Goal: Task Accomplishment & Management: Complete application form

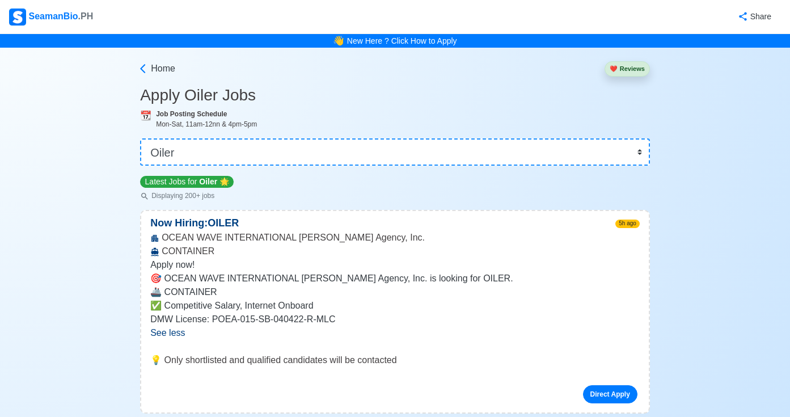
select select "Oiler"
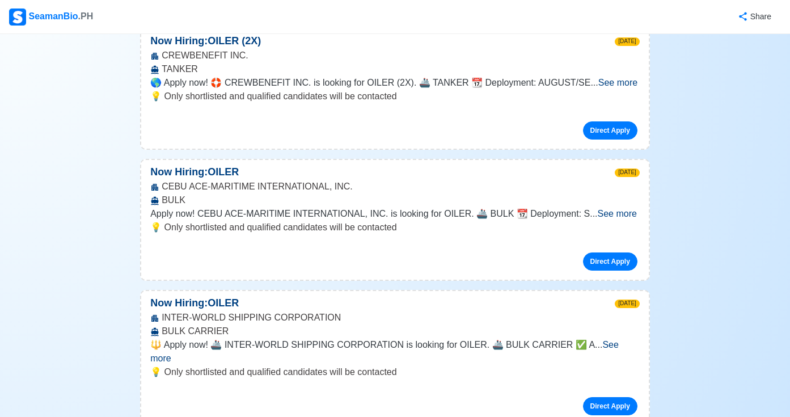
scroll to position [7258, 0]
click at [609, 209] on span "See more" at bounding box center [617, 214] width 39 height 10
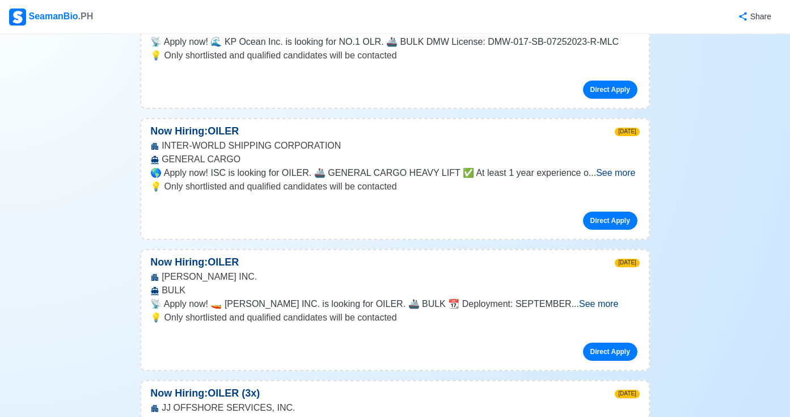
scroll to position [7789, 0]
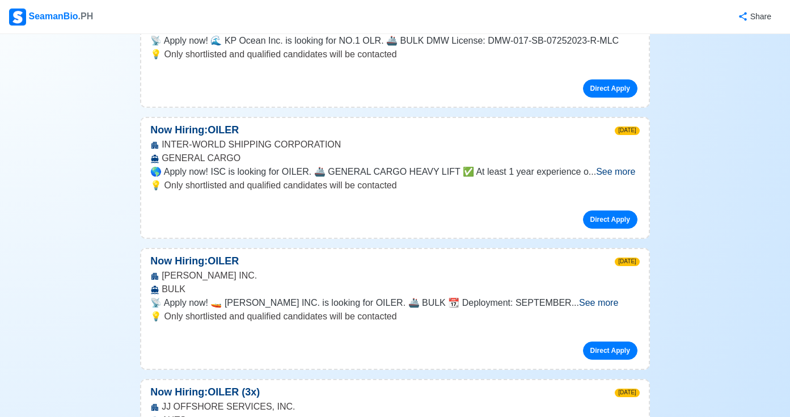
click at [609, 298] on span "See more" at bounding box center [598, 303] width 39 height 10
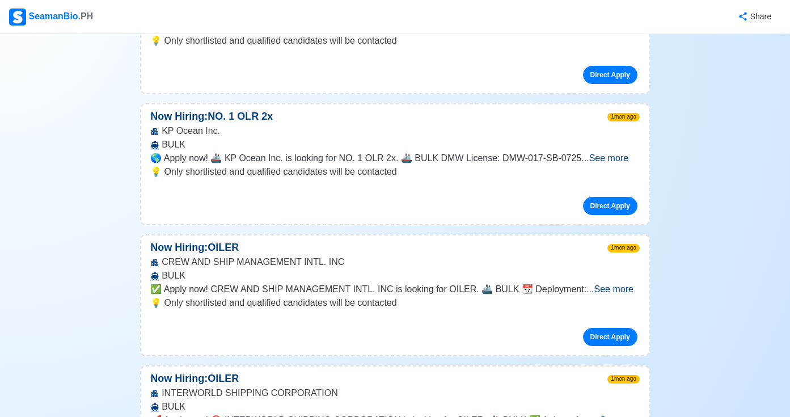
scroll to position [8294, 0]
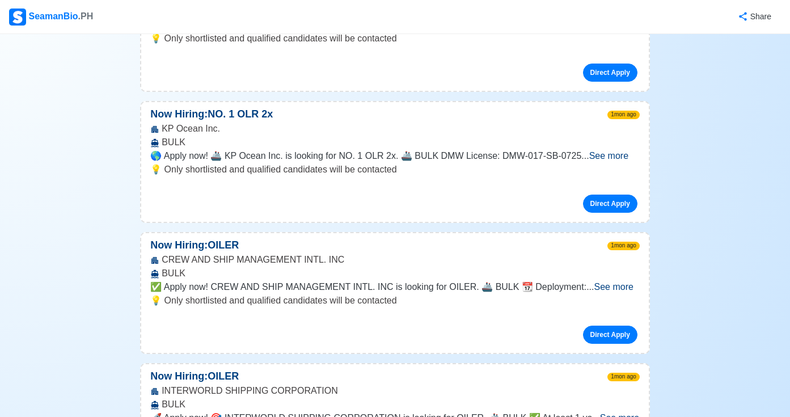
click at [609, 282] on span "See more" at bounding box center [613, 287] width 39 height 10
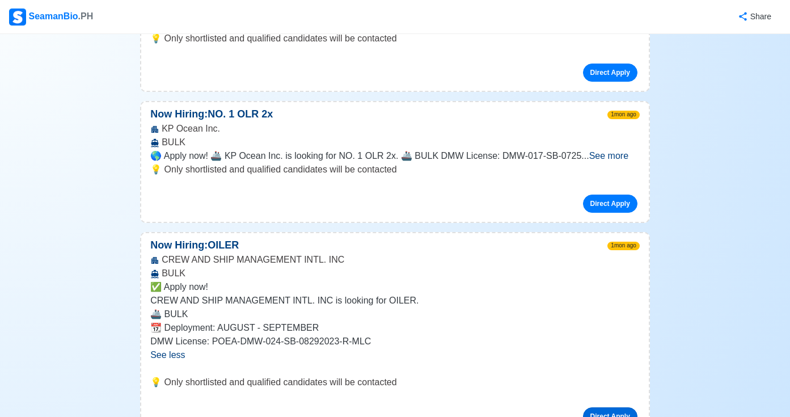
click at [597, 407] on link "Direct Apply" at bounding box center [610, 416] width 54 height 18
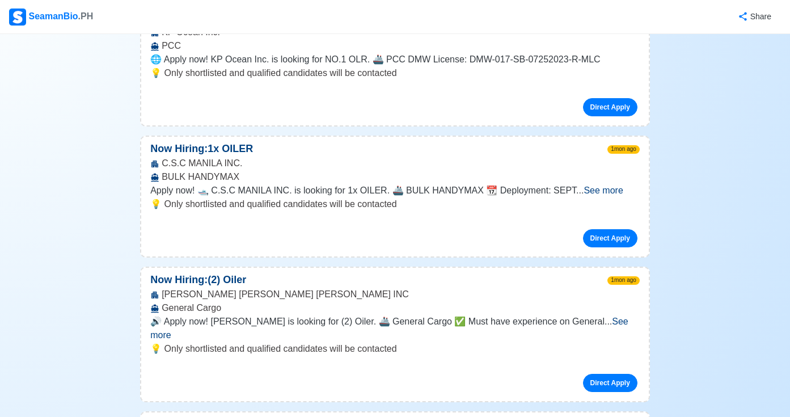
scroll to position [9402, 0]
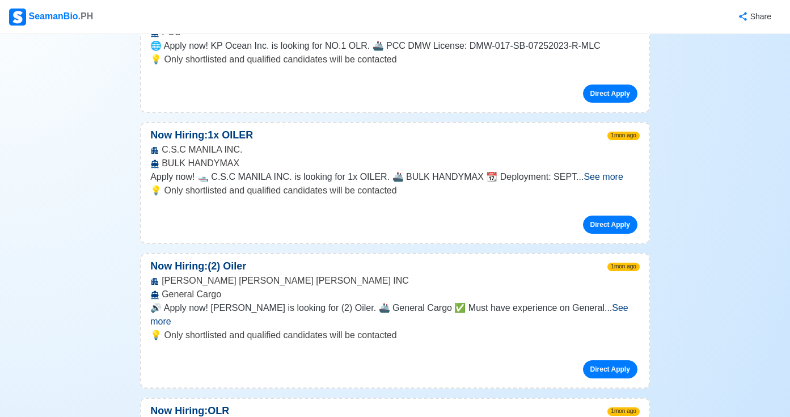
click at [615, 303] on span "See more" at bounding box center [389, 314] width 478 height 23
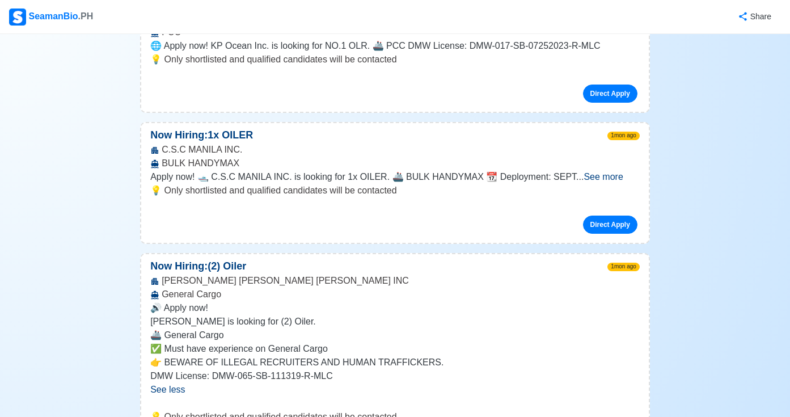
scroll to position [9441, 0]
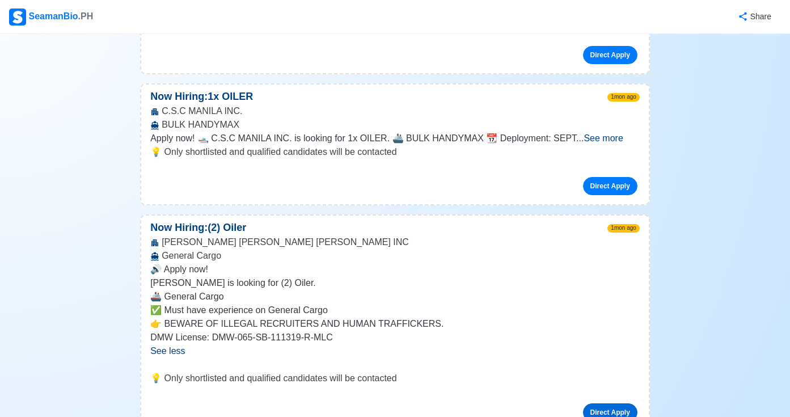
click at [592, 403] on link "Direct Apply" at bounding box center [610, 412] width 54 height 18
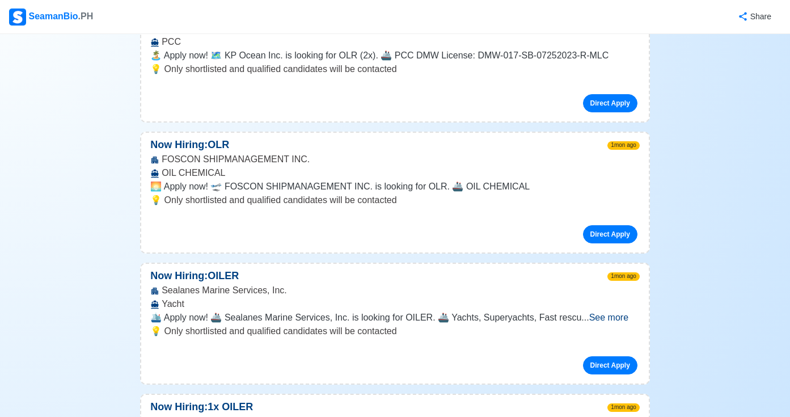
scroll to position [10147, 0]
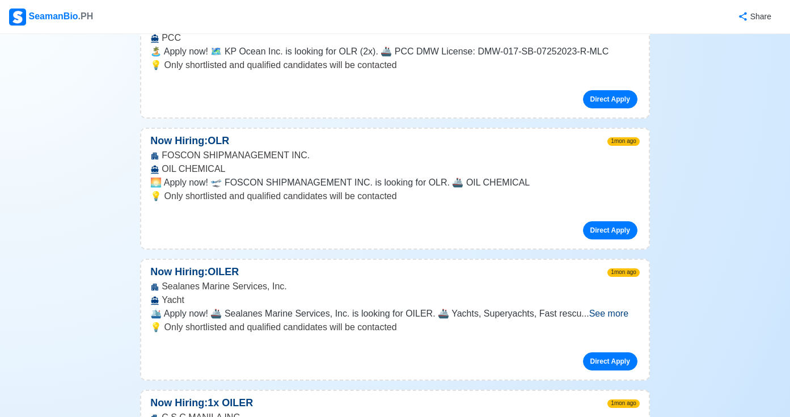
click at [610, 352] on link "Direct Apply" at bounding box center [610, 361] width 54 height 18
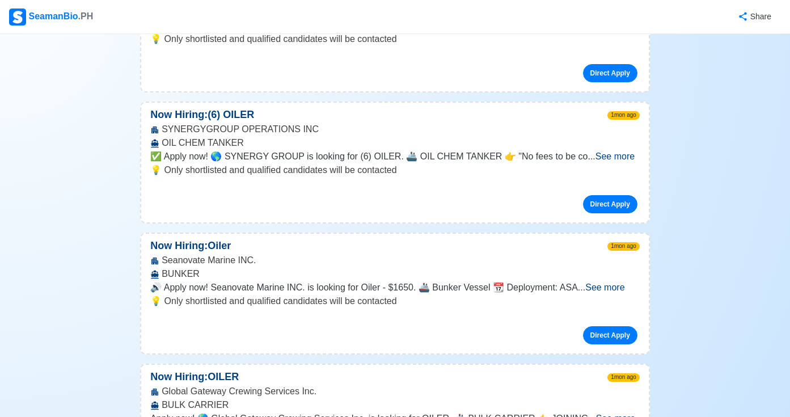
scroll to position [10987, 0]
click at [611, 282] on span "See more" at bounding box center [604, 287] width 39 height 10
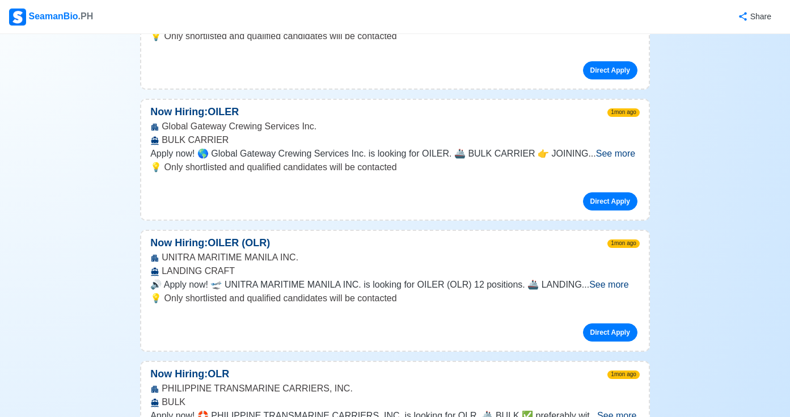
scroll to position [11362, 0]
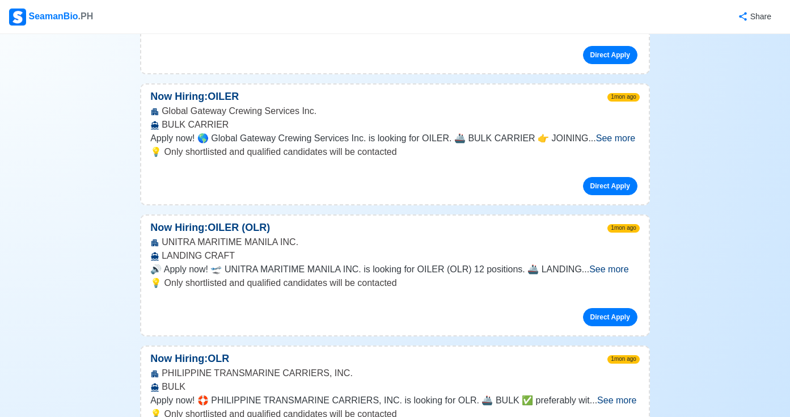
click at [613, 395] on span "See more" at bounding box center [616, 400] width 39 height 10
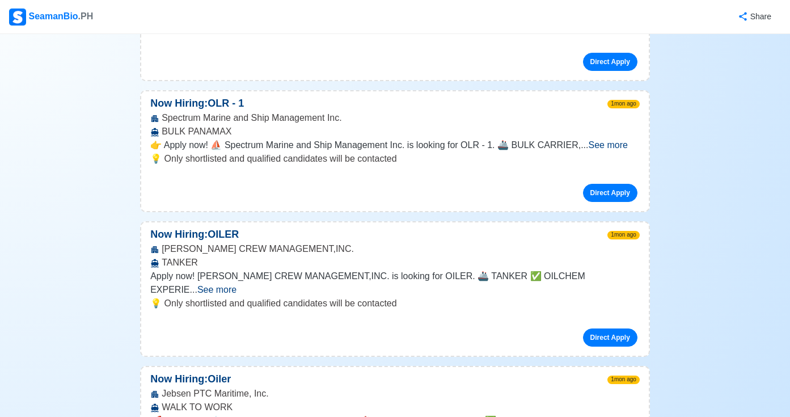
scroll to position [11843, 0]
click at [607, 416] on span "See more" at bounding box center [616, 421] width 39 height 10
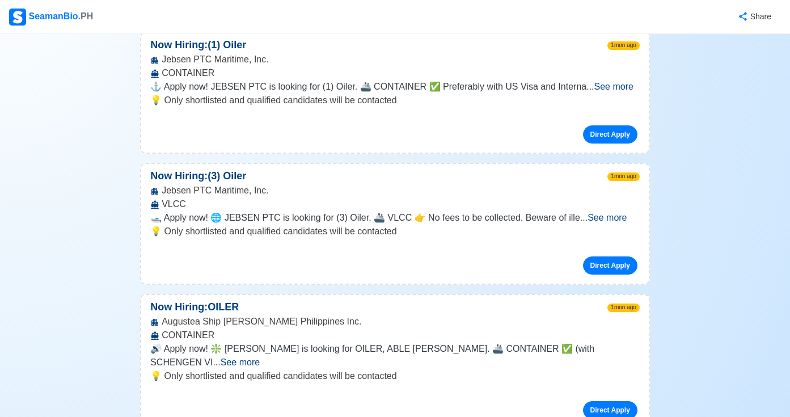
scroll to position [14319, 0]
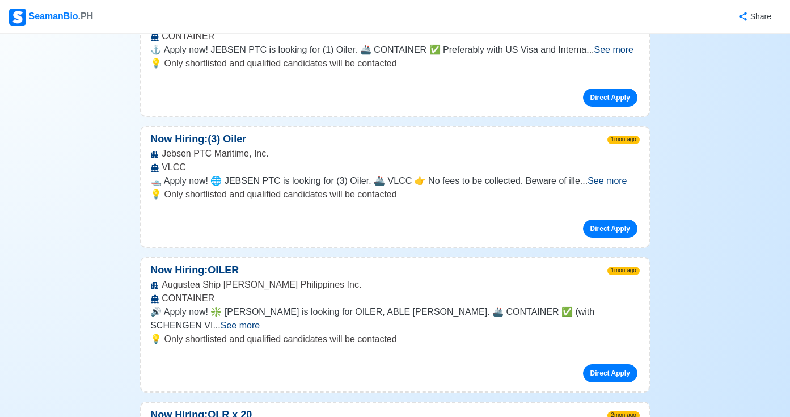
scroll to position [14343, 0]
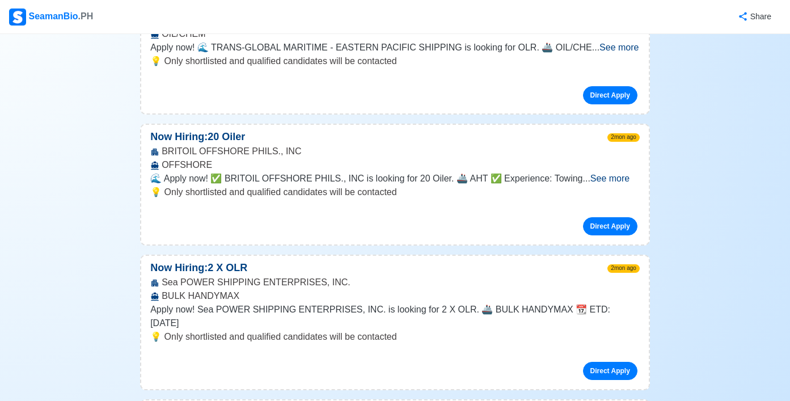
scroll to position [19176, 0]
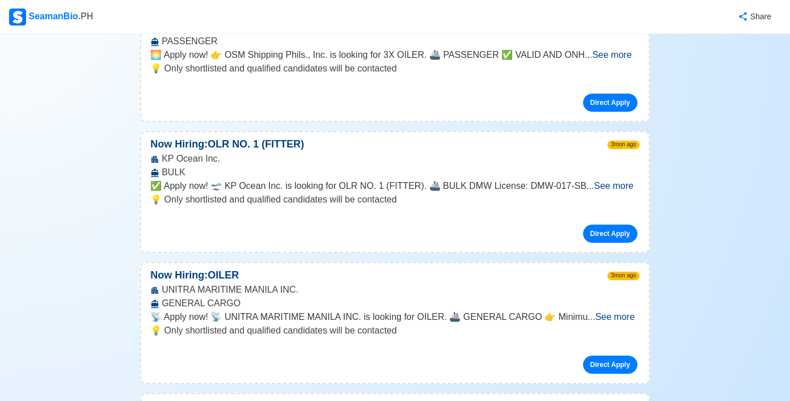
scroll to position [21429, 0]
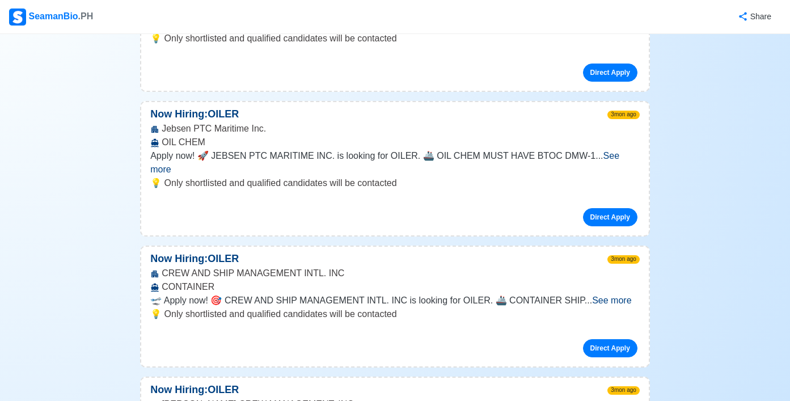
scroll to position [22196, 0]
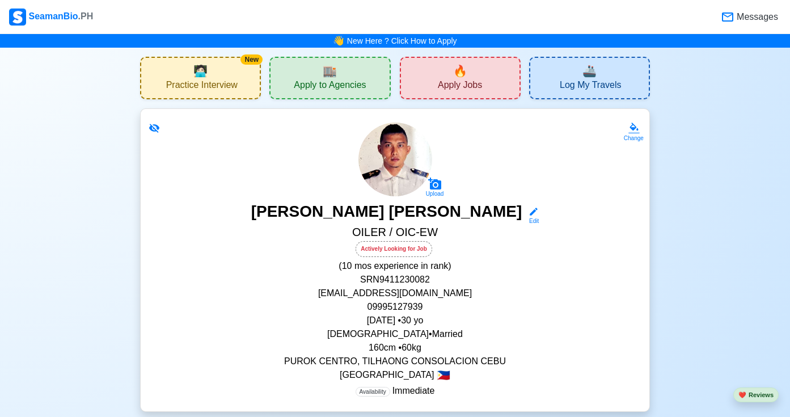
click at [374, 83] on div "🏬 Apply to Agencies" at bounding box center [329, 78] width 121 height 43
click at [438, 40] on link "New Here ? Click How to Apply" at bounding box center [402, 40] width 110 height 9
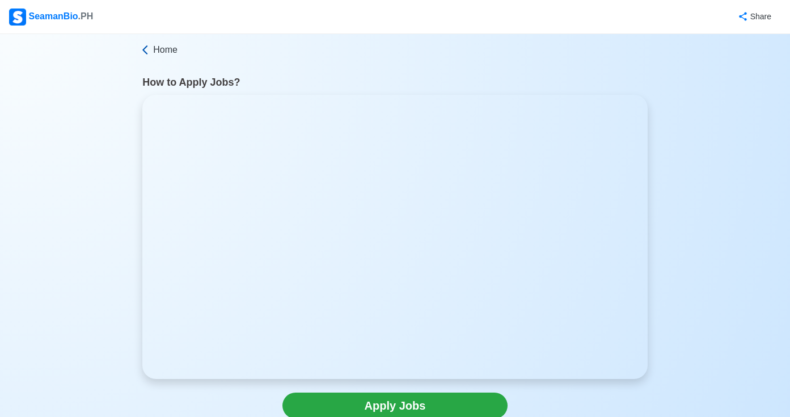
click at [172, 48] on span "Home" at bounding box center [165, 50] width 24 height 14
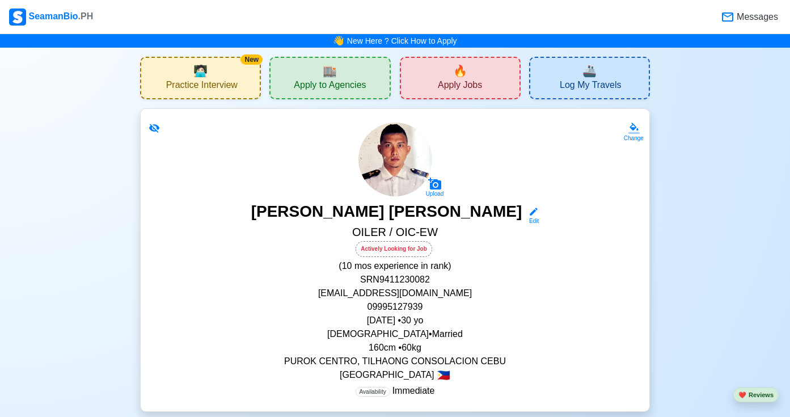
click at [429, 92] on div "🔥 Apply Jobs" at bounding box center [460, 78] width 121 height 43
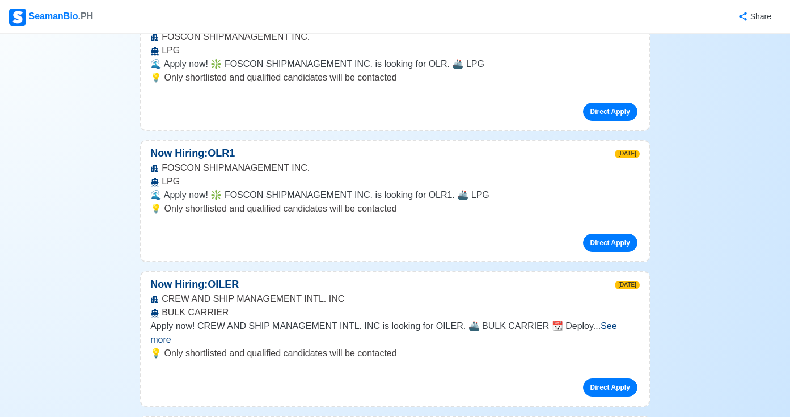
scroll to position [4923, 0]
click at [601, 321] on span "See more" at bounding box center [383, 332] width 466 height 23
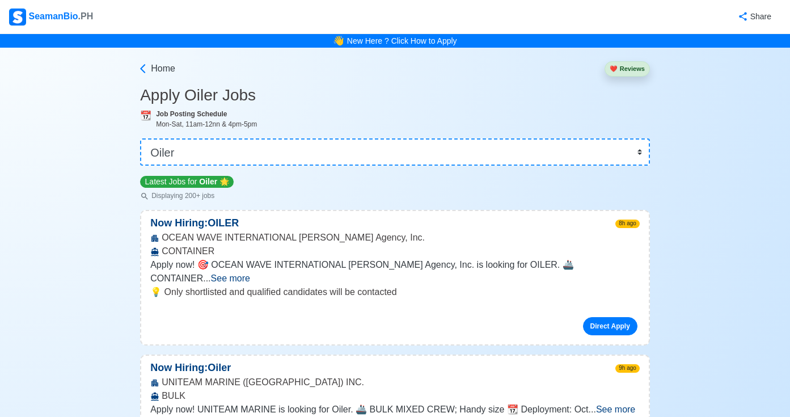
scroll to position [0, 0]
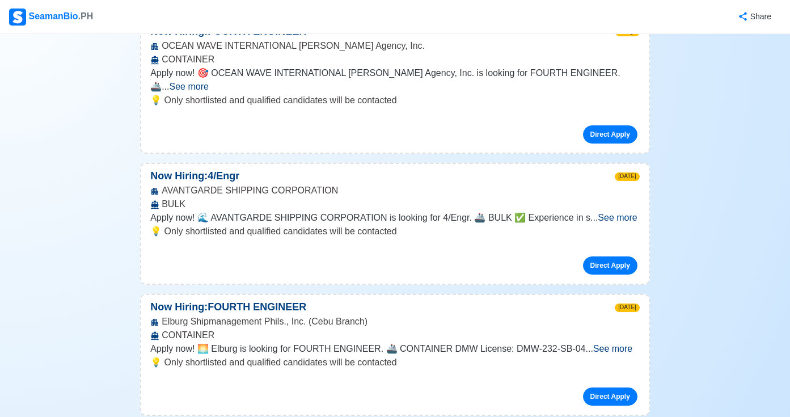
scroll to position [197, 0]
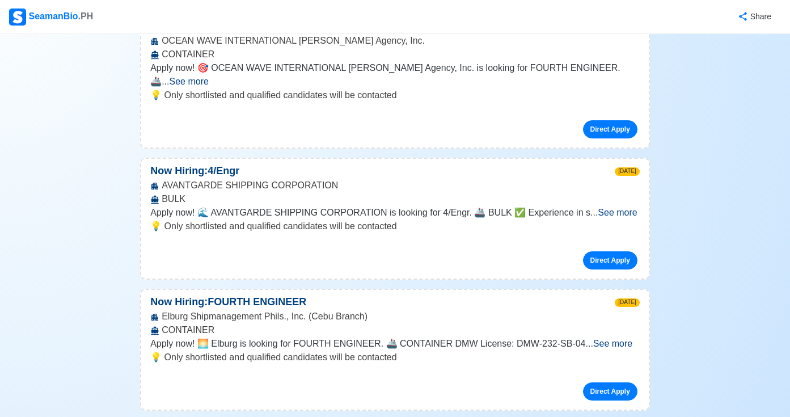
click at [209, 77] on span "See more" at bounding box center [189, 82] width 39 height 10
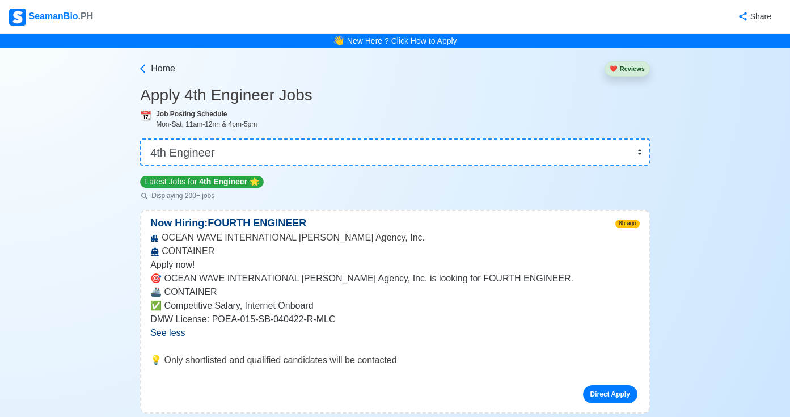
scroll to position [0, 0]
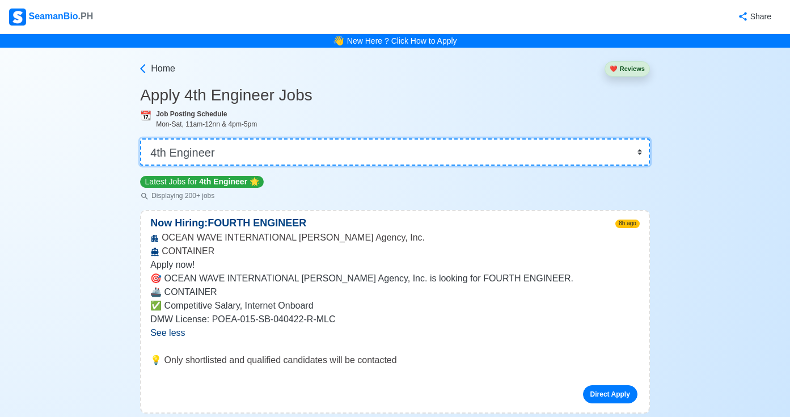
select select "Oiler"
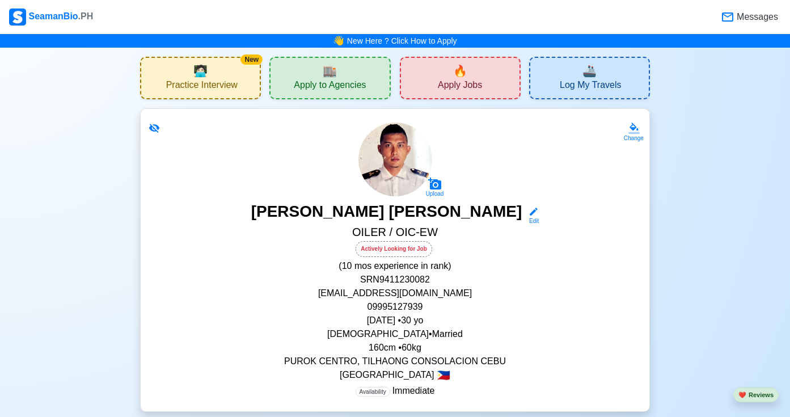
click at [461, 83] on span "Apply Jobs" at bounding box center [460, 86] width 44 height 14
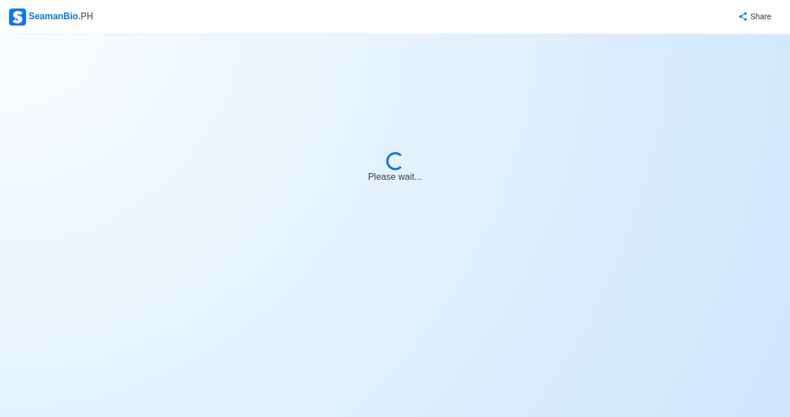
select select "Oiler"
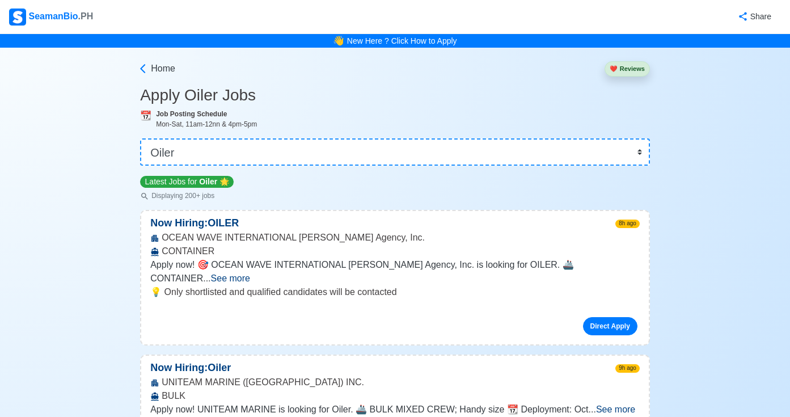
click at [250, 273] on span "See more" at bounding box center [230, 278] width 39 height 10
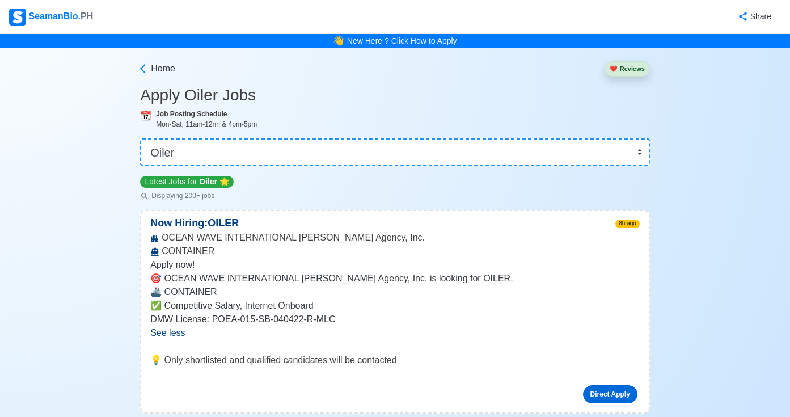
click at [597, 395] on link "Direct Apply" at bounding box center [610, 394] width 54 height 18
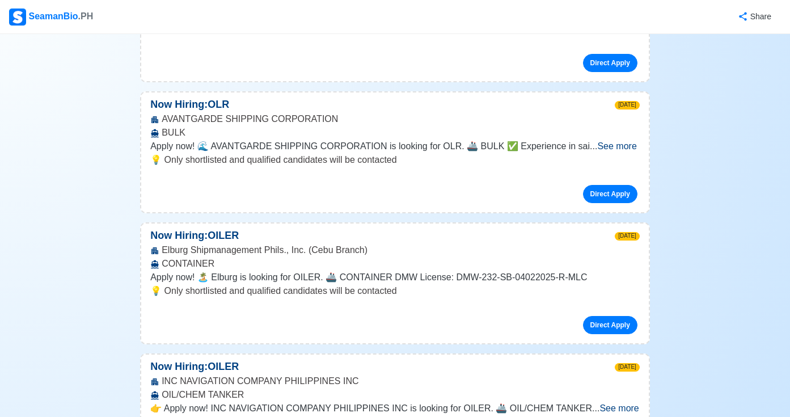
scroll to position [593, 0]
click at [605, 326] on link "Direct Apply" at bounding box center [610, 325] width 54 height 18
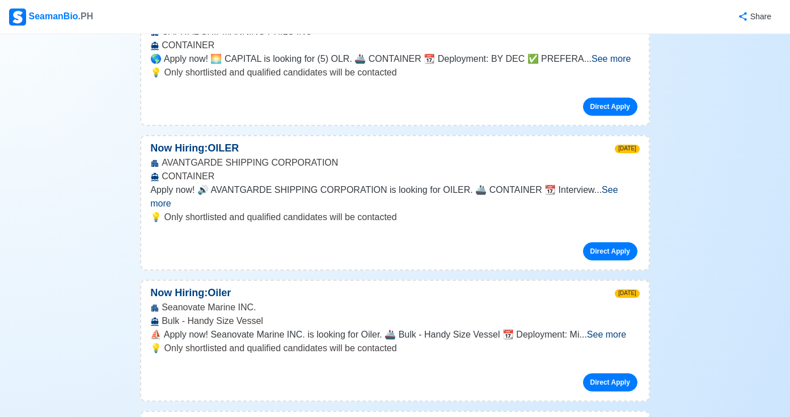
scroll to position [1073, 0]
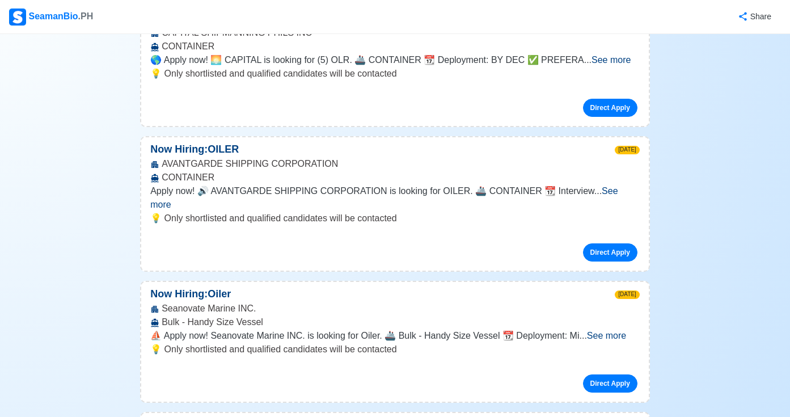
click at [590, 374] on link "Direct Apply" at bounding box center [610, 383] width 54 height 18
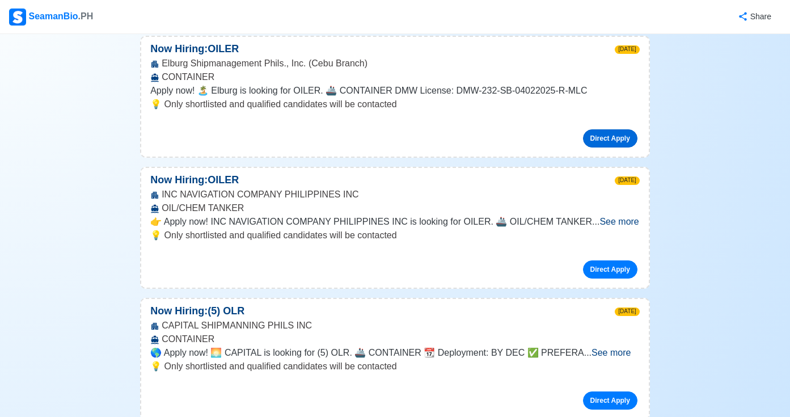
scroll to position [688, 0]
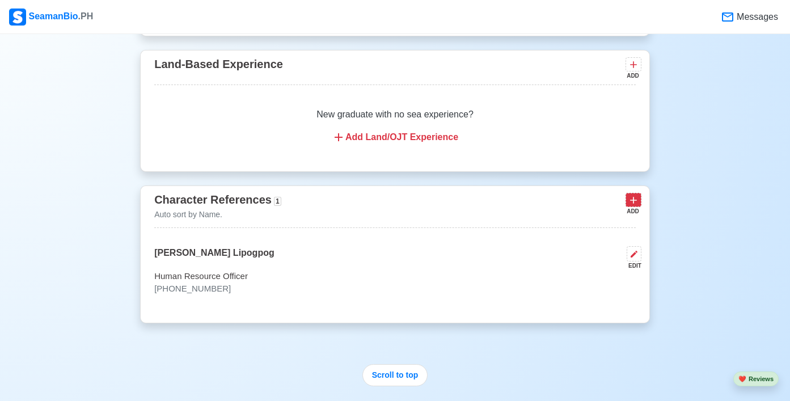
scroll to position [3546, 0]
click at [633, 196] on icon at bounding box center [633, 199] width 7 height 7
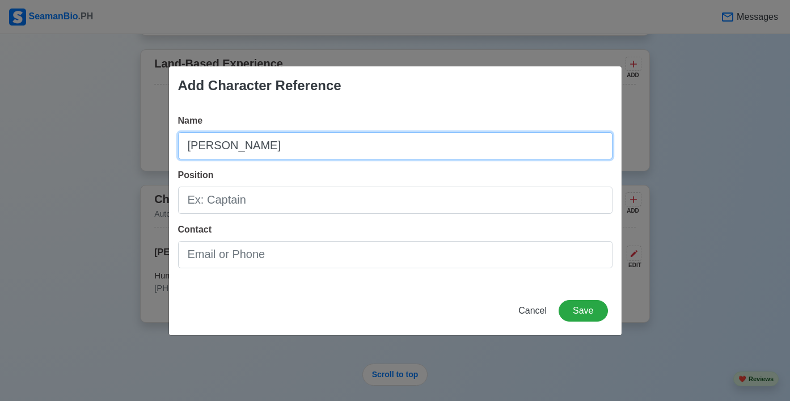
type input "Paulyne Andrea Santillan"
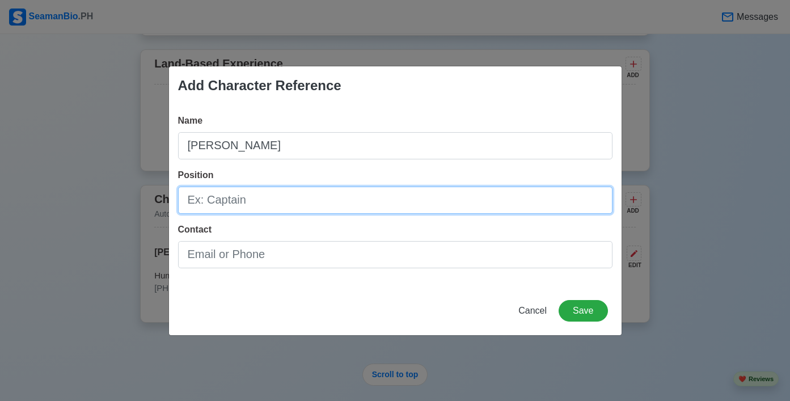
click at [405, 196] on input "Position" at bounding box center [395, 200] width 434 height 27
type input "Crewing Operator"
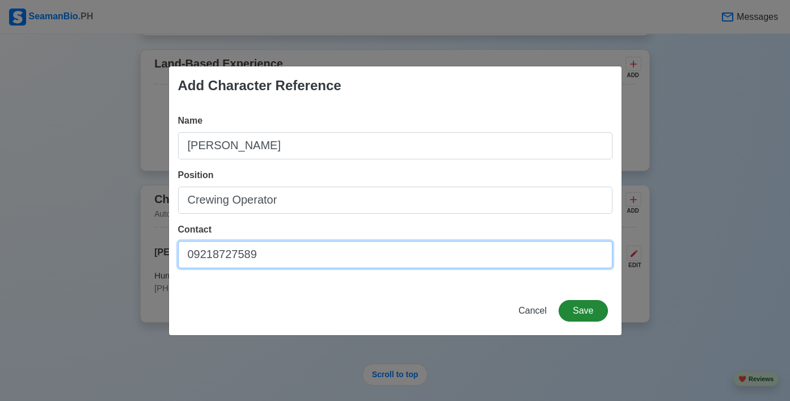
type input "09218727589"
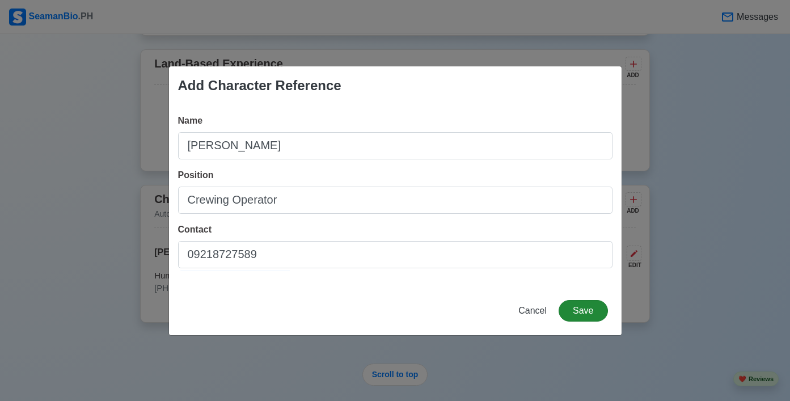
click at [592, 318] on button "Save" at bounding box center [583, 311] width 49 height 22
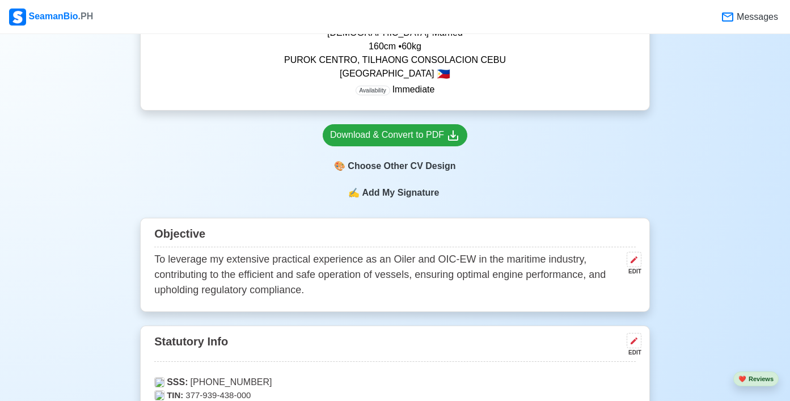
scroll to position [299, 0]
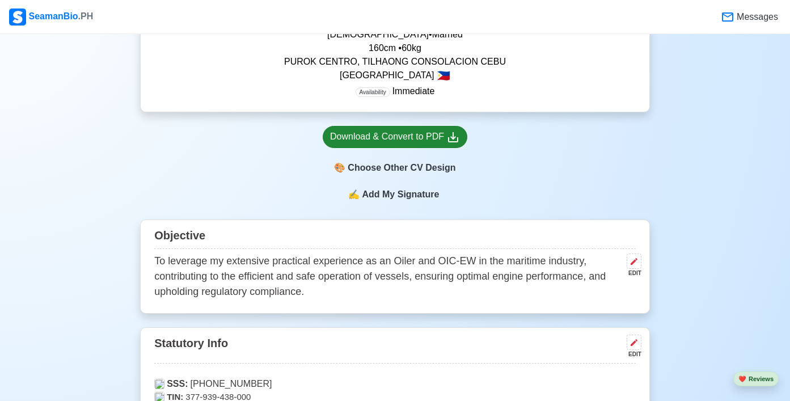
click at [449, 140] on icon at bounding box center [453, 137] width 10 height 10
click at [432, 138] on div "Download & Convert to PDF" at bounding box center [395, 137] width 130 height 14
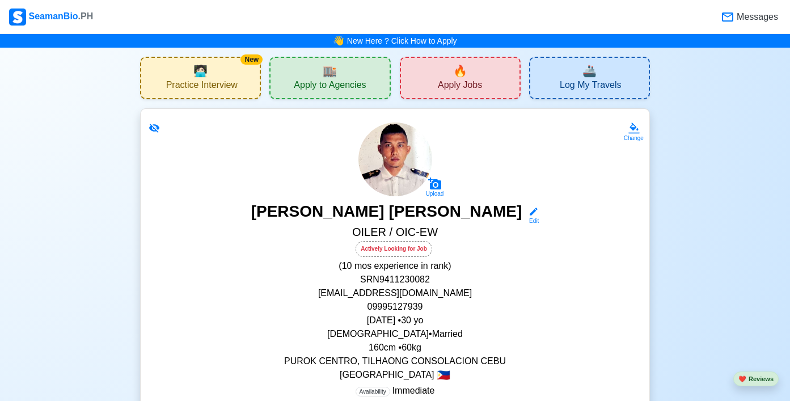
scroll to position [0, 0]
click at [495, 83] on div "🔥 Apply Jobs" at bounding box center [460, 78] width 121 height 43
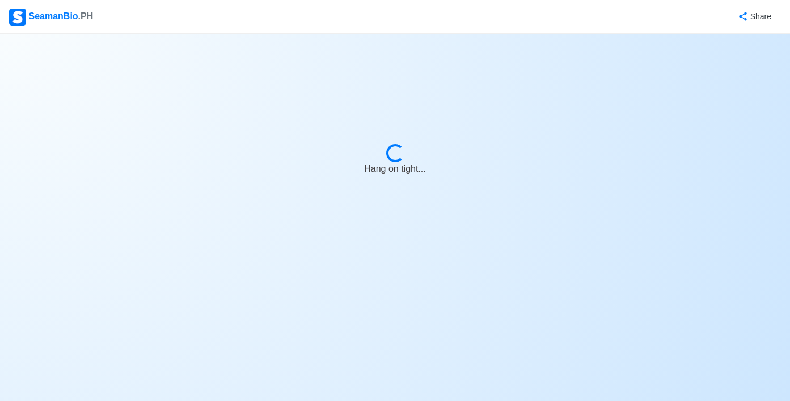
select select "Oiler"
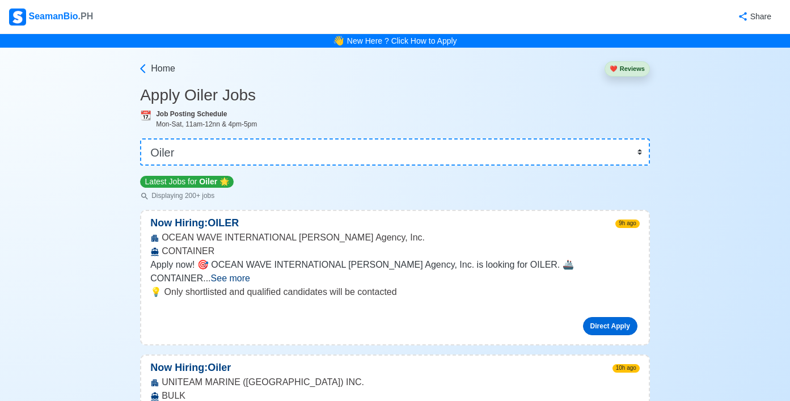
click at [614, 317] on link "Direct Apply" at bounding box center [610, 326] width 54 height 18
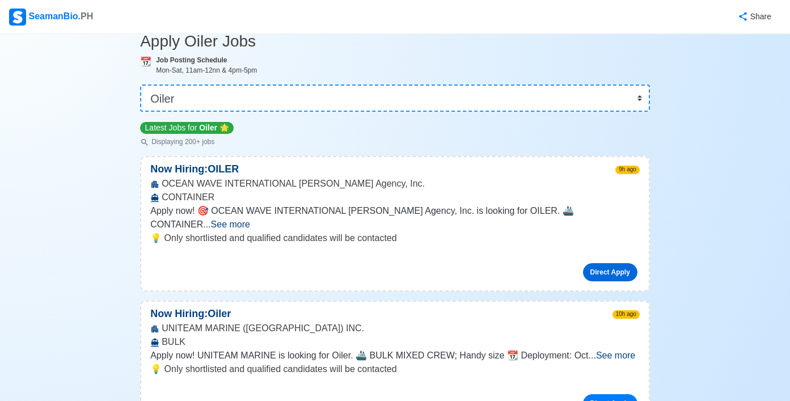
scroll to position [59, 0]
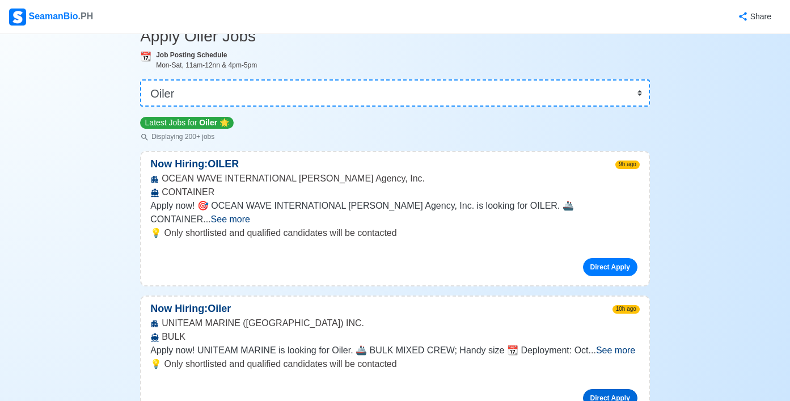
click at [609, 389] on link "Direct Apply" at bounding box center [610, 398] width 54 height 18
click at [599, 258] on link "Direct Apply" at bounding box center [610, 267] width 54 height 18
click at [599, 389] on link "Direct Apply" at bounding box center [610, 398] width 54 height 18
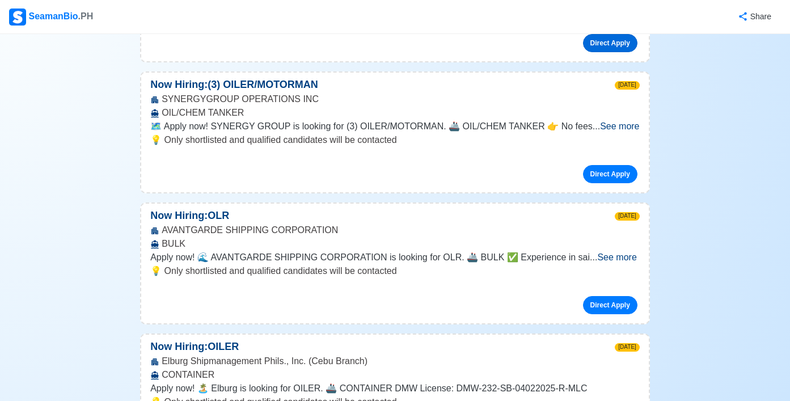
scroll to position [429, 0]
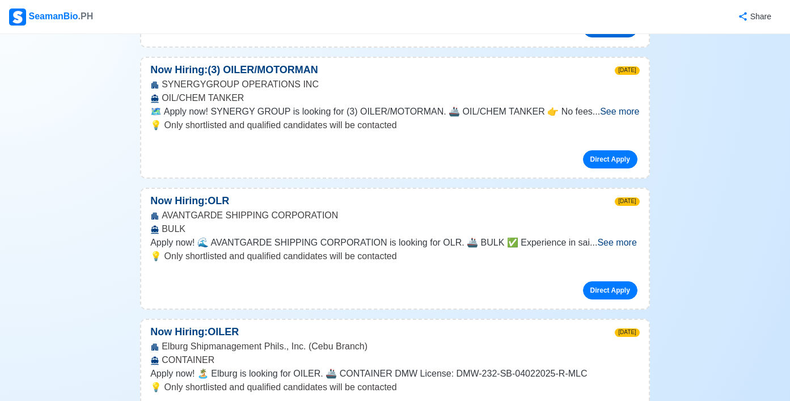
click at [597, 281] on link "Direct Apply" at bounding box center [610, 290] width 54 height 18
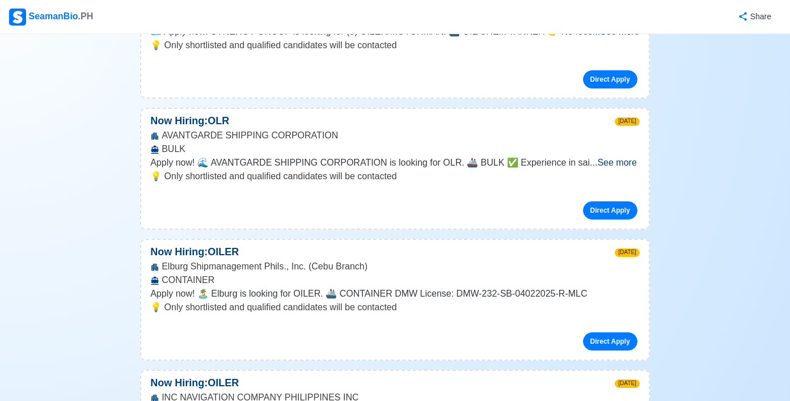
scroll to position [511, 0]
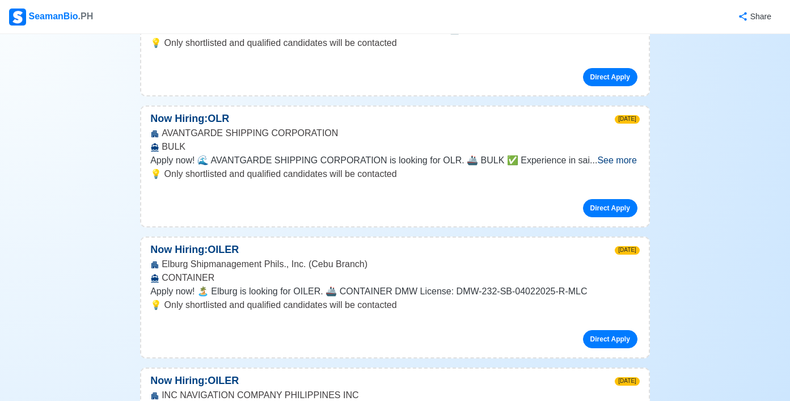
click at [615, 330] on link "Direct Apply" at bounding box center [610, 339] width 54 height 18
